Goal: Information Seeking & Learning: Learn about a topic

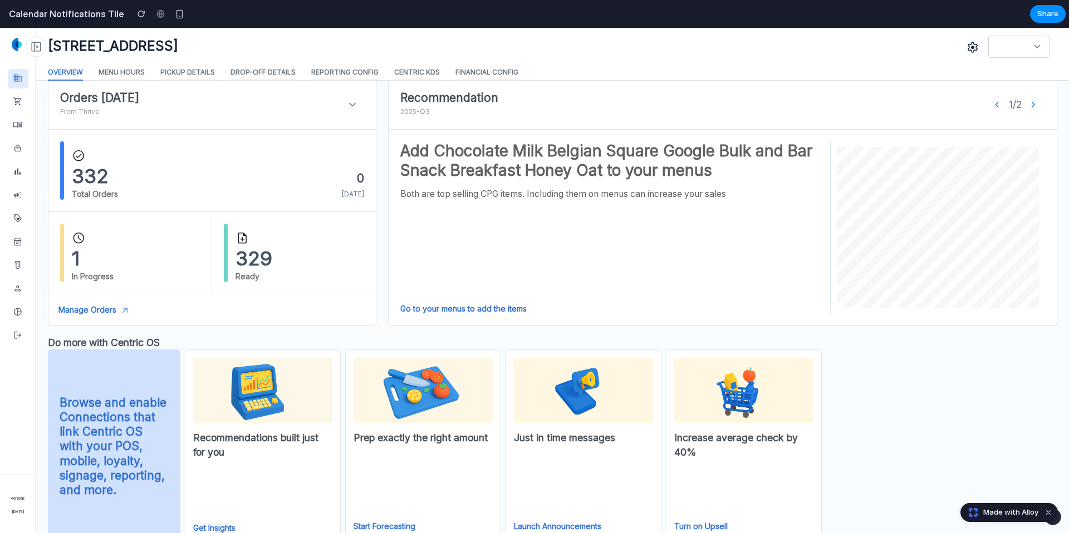
scroll to position [680, 0]
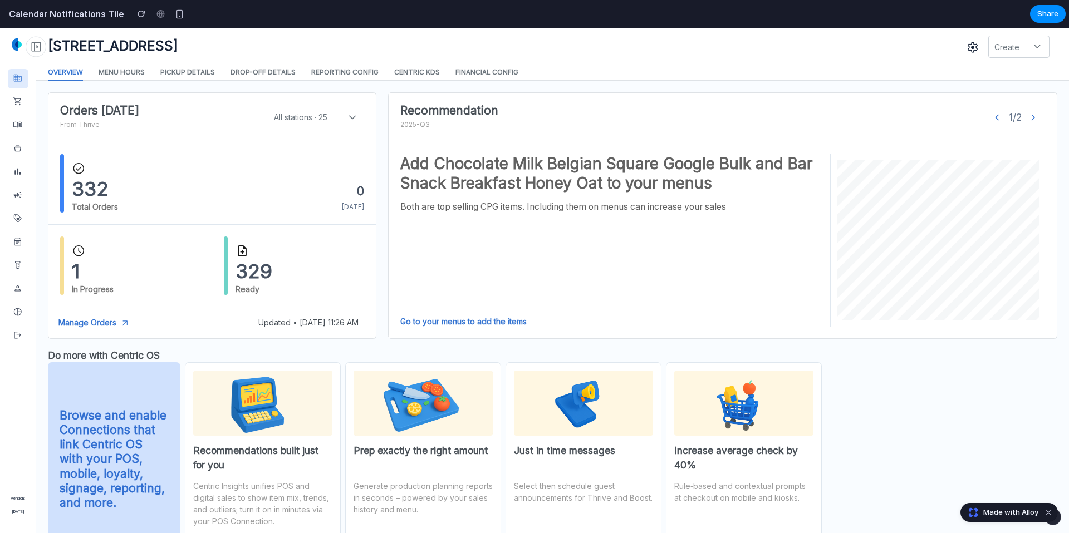
click at [1030, 116] on icon "keyboard_arrow_right" at bounding box center [1033, 117] width 13 height 13
click at [1033, 116] on icon "keyboard_arrow_right" at bounding box center [1033, 117] width 13 height 13
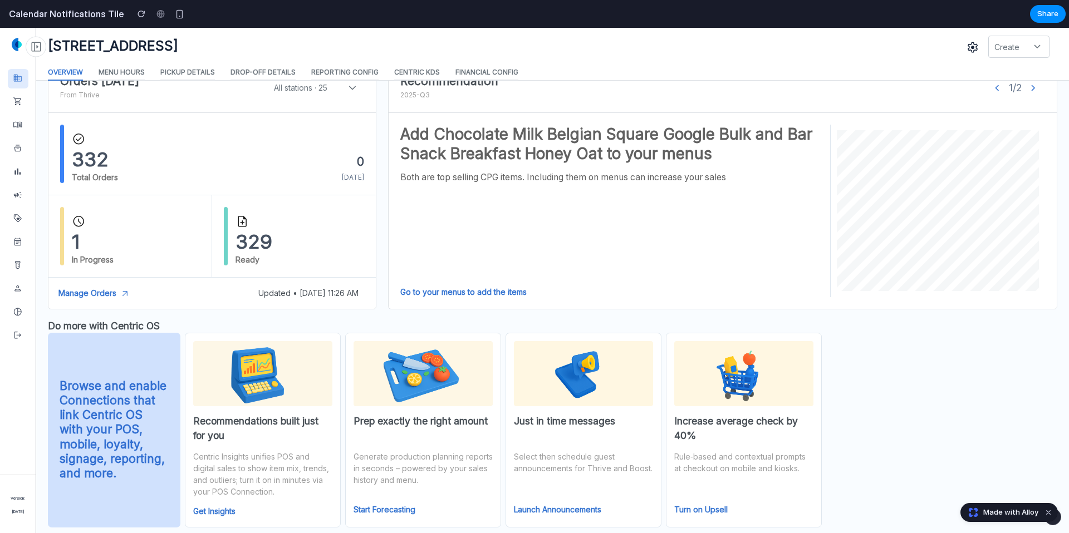
scroll to position [723, 0]
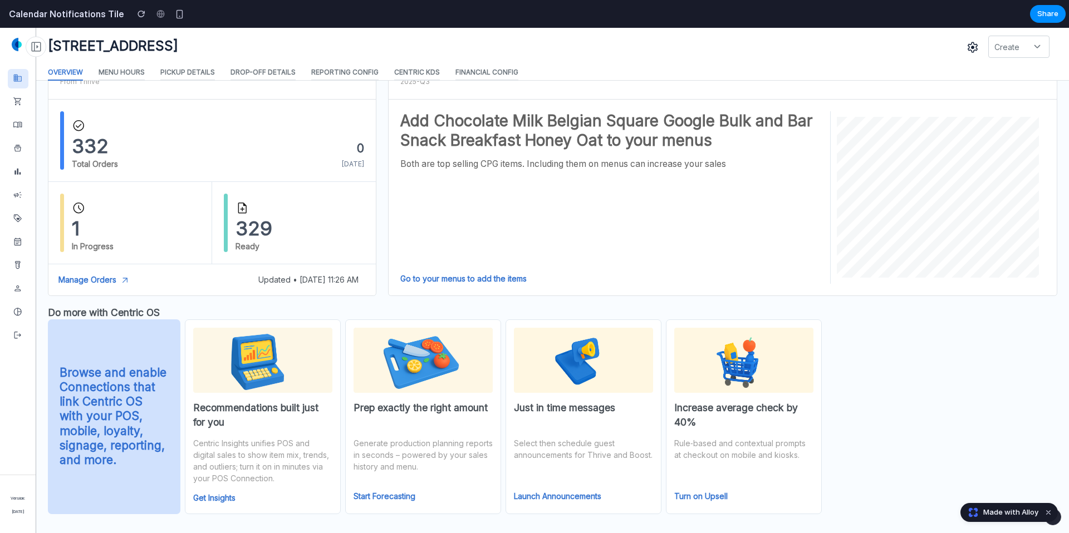
click at [385, 493] on link "Start Forecasting" at bounding box center [385, 496] width 62 height 9
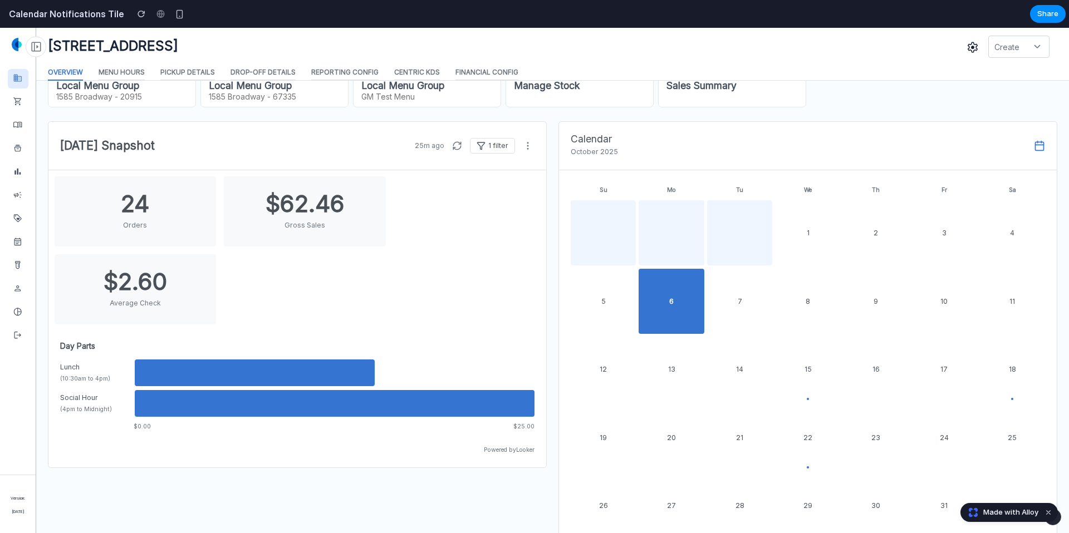
scroll to position [0, 0]
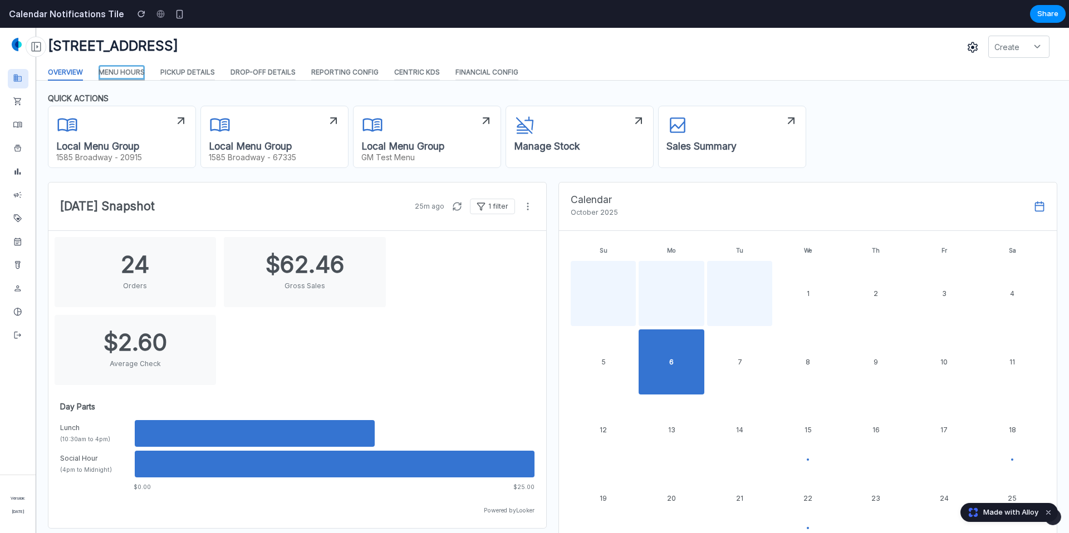
click at [113, 74] on span "Menu hours" at bounding box center [122, 72] width 46 height 7
click at [743, 363] on div "7" at bounding box center [739, 362] width 65 height 65
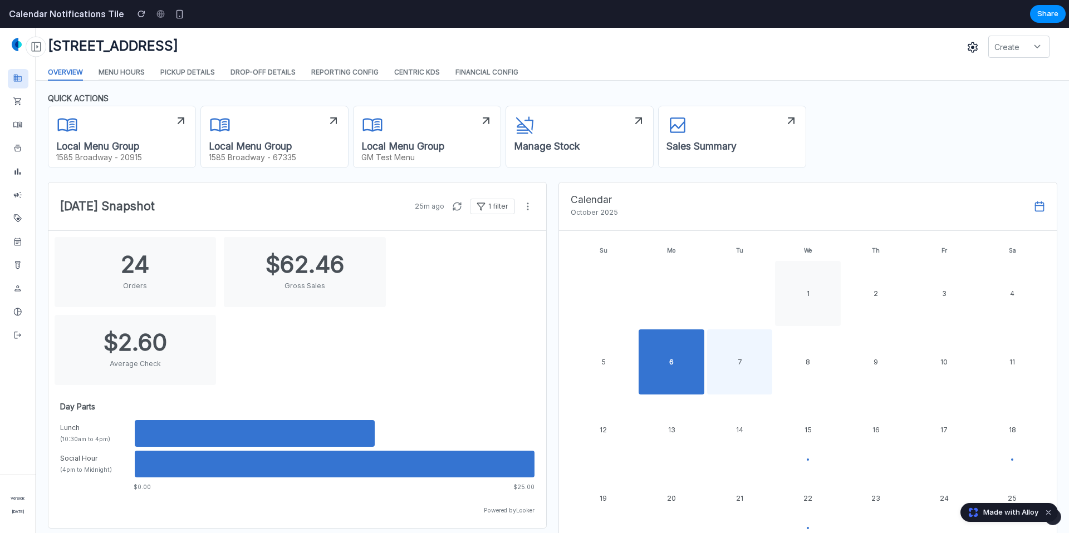
click at [806, 311] on div "1" at bounding box center [807, 293] width 65 height 65
click at [810, 370] on div "8" at bounding box center [807, 362] width 65 height 65
click at [881, 303] on div "2" at bounding box center [876, 293] width 65 height 65
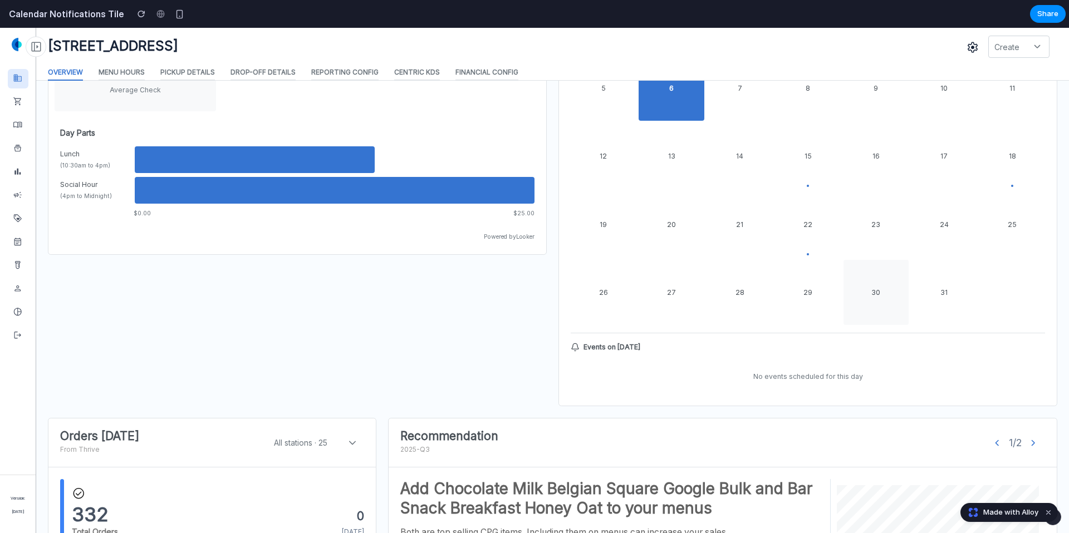
scroll to position [278, 0]
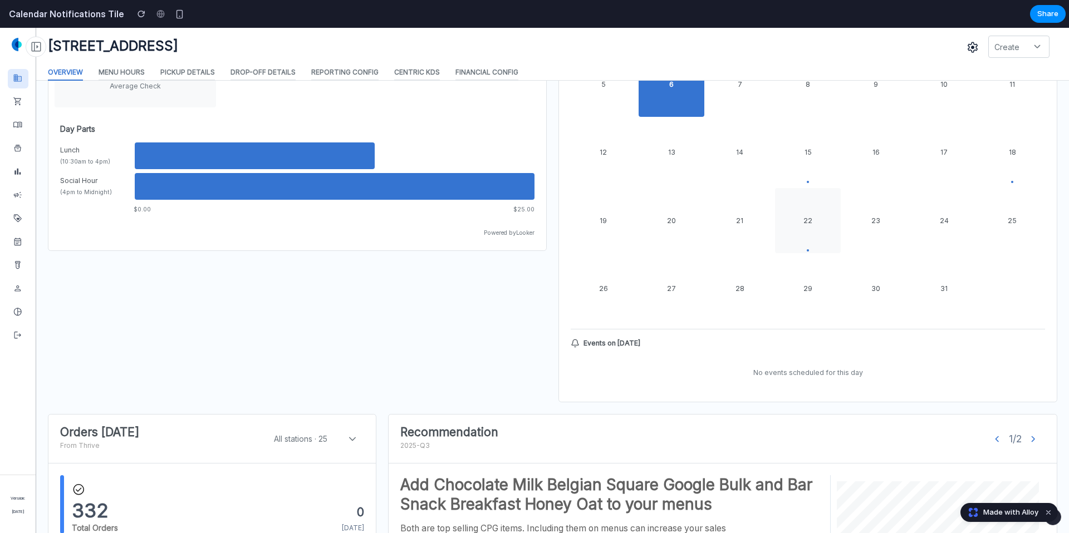
click at [828, 211] on div "22" at bounding box center [807, 220] width 65 height 65
click at [645, 210] on div "20" at bounding box center [671, 220] width 65 height 65
click at [810, 119] on div "1 2 3 4 5 6 7 8 9 10 11 12 13 14 15 16 17 18 19 20 21 22 23 24 25 26 27 28 29 3…" at bounding box center [808, 152] width 474 height 338
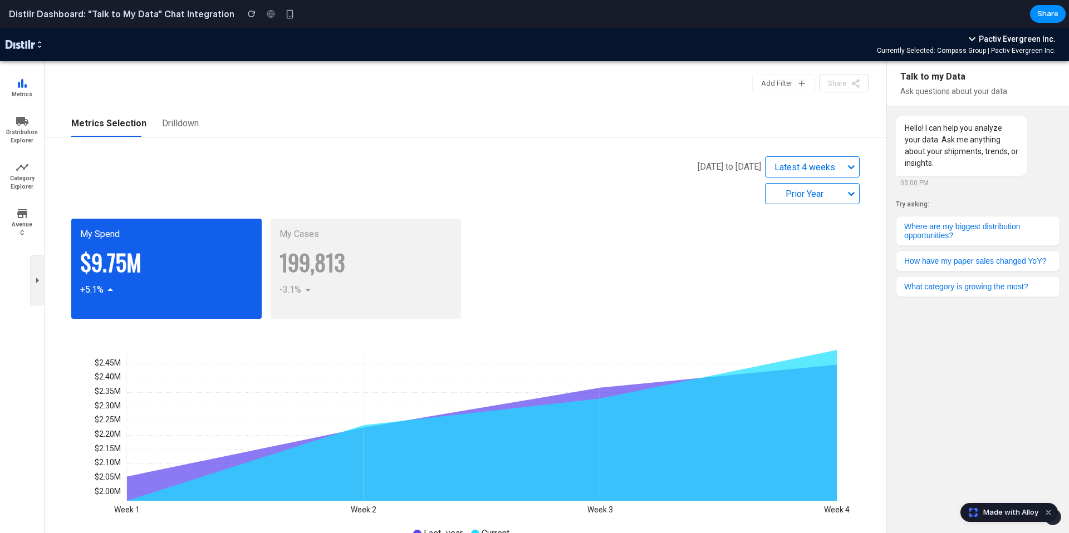
scroll to position [67, 0]
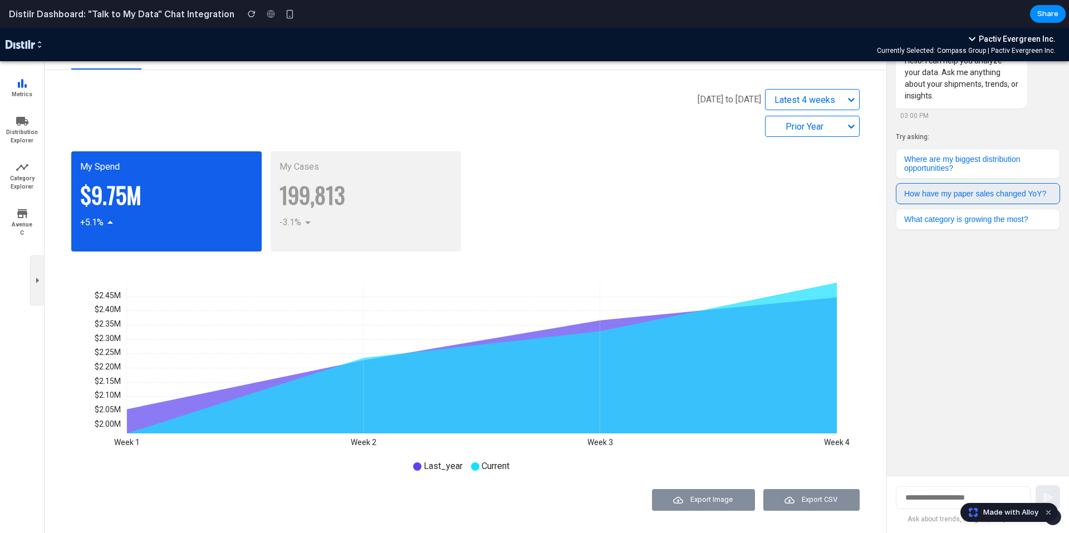
click at [952, 191] on button "How have my paper sales changed YoY?" at bounding box center [978, 193] width 164 height 21
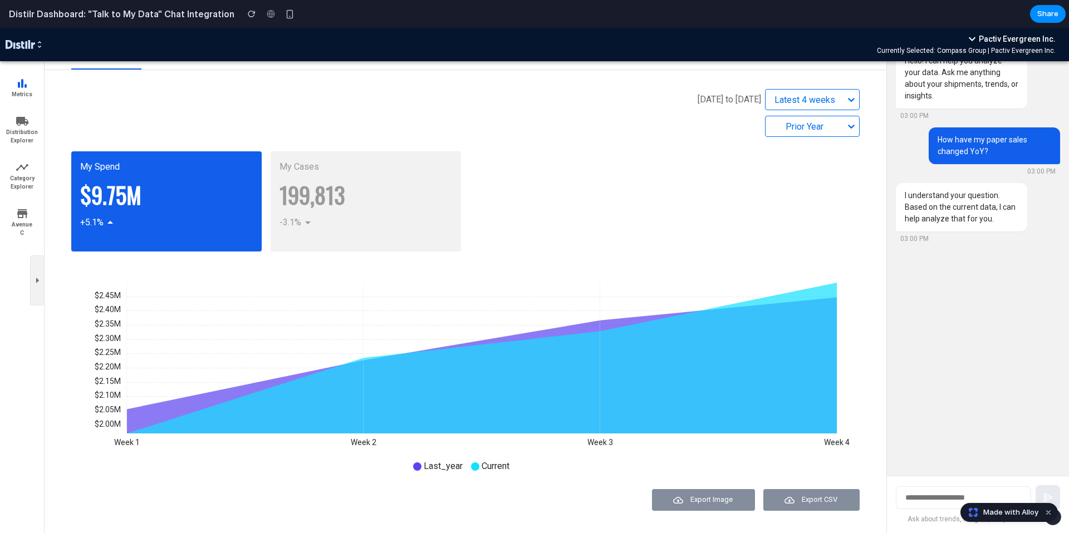
click at [834, 103] on div "Latest 4 weeks" at bounding box center [804, 100] width 67 height 11
click at [854, 101] on icon at bounding box center [851, 99] width 11 height 11
click at [849, 123] on icon at bounding box center [851, 126] width 11 height 11
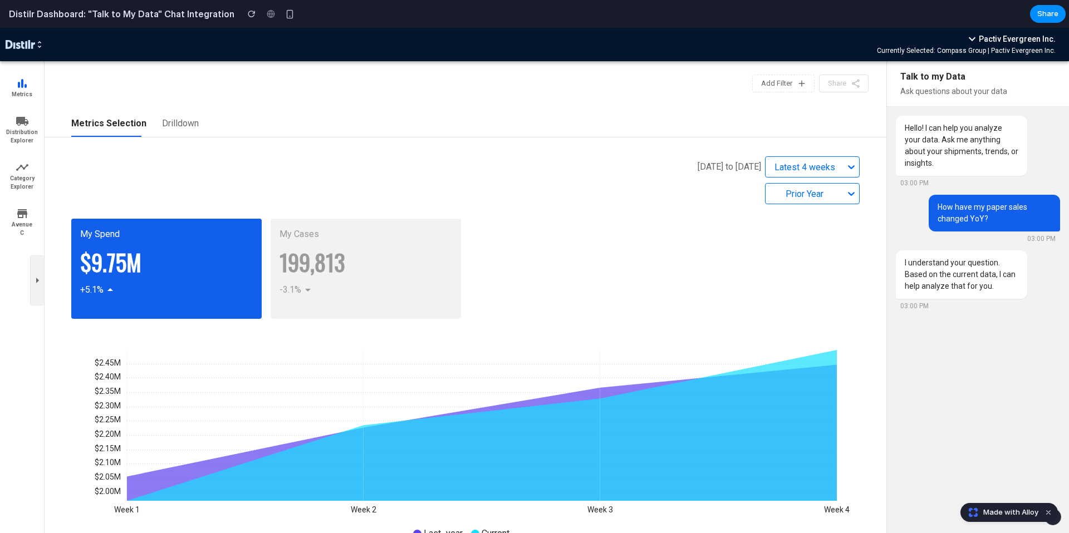
click at [989, 512] on span "Made with Alloy" at bounding box center [1010, 512] width 55 height 11
